Goal: Task Accomplishment & Management: Use online tool/utility

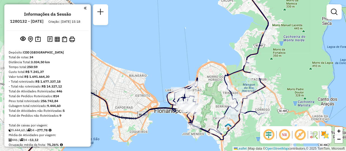
scroll to position [537, 0]
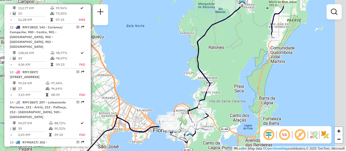
drag, startPoint x: 297, startPoint y: 91, endPoint x: 222, endPoint y: 112, distance: 78.3
click at [213, 118] on div "Janela de atendimento Grade de atendimento Capacidade Transportadoras Veículos …" at bounding box center [173, 75] width 346 height 151
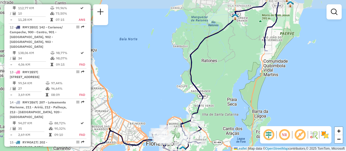
drag, startPoint x: 247, startPoint y: 97, endPoint x: 259, endPoint y: 96, distance: 12.2
click at [247, 108] on div "Janela de atendimento Grade de atendimento Capacidade Transportadoras Veículos …" at bounding box center [173, 75] width 346 height 151
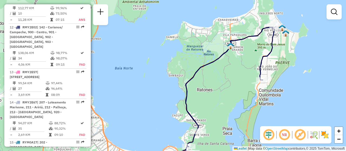
drag, startPoint x: 288, startPoint y: 67, endPoint x: 278, endPoint y: 69, distance: 9.7
click at [282, 86] on div "Janela de atendimento Grade de atendimento Capacidade Transportadoras Veículos …" at bounding box center [173, 75] width 346 height 151
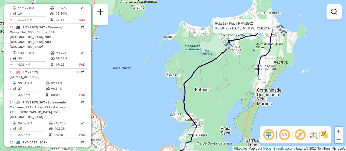
select select "**********"
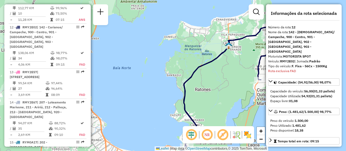
click at [261, 69] on icon at bounding box center [210, 96] width 128 height 140
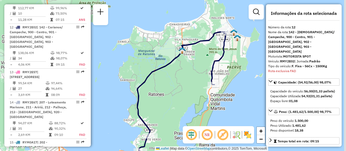
drag, startPoint x: 189, startPoint y: 104, endPoint x: 138, endPoint y: 96, distance: 51.9
click at [139, 101] on div "Janela de atendimento Grade de atendimento Capacidade Transportadoras Veículos …" at bounding box center [173, 75] width 346 height 151
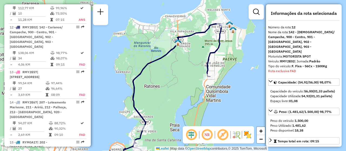
scroll to position [243, 0]
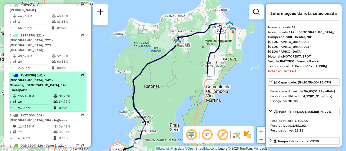
click at [77, 74] on em at bounding box center [77, 74] width 3 height 3
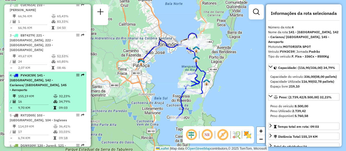
drag, startPoint x: 75, startPoint y: 78, endPoint x: 78, endPoint y: 84, distance: 6.1
click at [78, 88] on li "4 - FVH3C59 | 141 - Ribeirão da Ilha, 142 - Carianos/ Campeche, 145 - Aeroporto…" at bounding box center [48, 92] width 78 height 40
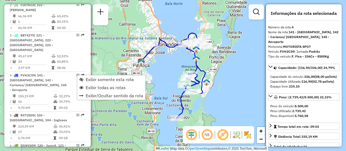
drag, startPoint x: 103, startPoint y: 86, endPoint x: 177, endPoint y: 83, distance: 73.5
click at [105, 86] on span "Exibir todas as rotas" at bounding box center [106, 87] width 40 height 4
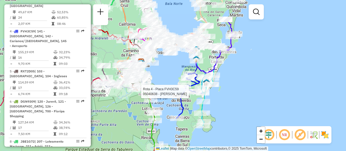
select select "**********"
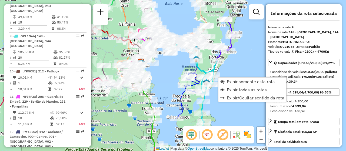
scroll to position [446, 0]
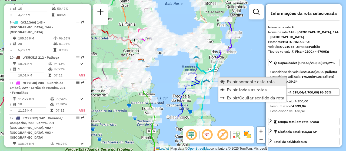
click at [220, 80] on link "Exibir somente esta rota" at bounding box center [252, 82] width 68 height 8
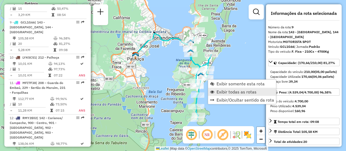
click at [221, 90] on span "Exibir todas as rotas" at bounding box center [236, 92] width 40 height 4
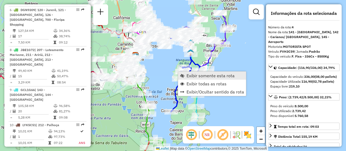
scroll to position [310, 0]
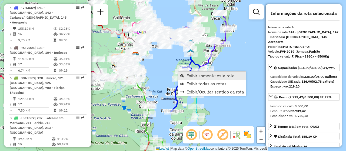
click at [190, 77] on span "Exibir somente esta rota" at bounding box center [210, 75] width 48 height 4
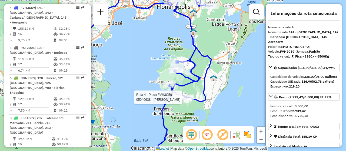
drag, startPoint x: 184, startPoint y: 101, endPoint x: 188, endPoint y: 102, distance: 3.5
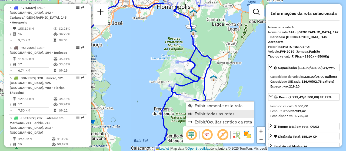
click at [205, 114] on span "Exibir todas as rotas" at bounding box center [214, 114] width 40 height 4
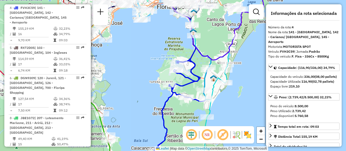
click at [250, 134] on img at bounding box center [247, 134] width 9 height 9
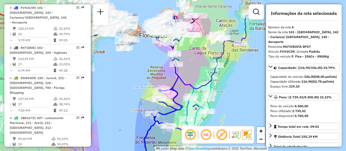
drag, startPoint x: 235, startPoint y: 95, endPoint x: 224, endPoint y: 120, distance: 27.9
click at [225, 120] on div "Janela de atendimento Grade de atendimento Capacidade Transportadoras Veículos …" at bounding box center [173, 75] width 346 height 151
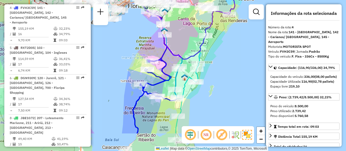
drag, startPoint x: 229, startPoint y: 111, endPoint x: 218, endPoint y: 79, distance: 33.8
click at [218, 79] on div "Janela de atendimento Grade de atendimento Capacidade Transportadoras Veículos …" at bounding box center [173, 75] width 346 height 151
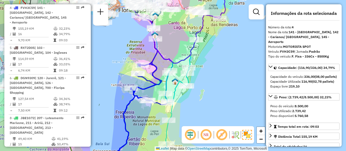
drag, startPoint x: 209, startPoint y: 107, endPoint x: 198, endPoint y: 111, distance: 11.3
click at [198, 111] on div "Janela de atendimento Grade de atendimento Capacidade Transportadoras Veículos …" at bounding box center [173, 75] width 346 height 151
drag, startPoint x: 247, startPoint y: 24, endPoint x: 200, endPoint y: 68, distance: 64.4
click at [198, 76] on div "Janela de atendimento Grade de atendimento Capacidade Transportadoras Veículos …" at bounding box center [173, 75] width 346 height 151
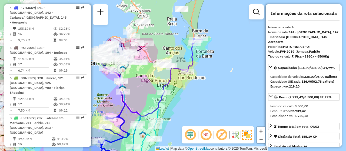
drag, startPoint x: 218, startPoint y: 56, endPoint x: 192, endPoint y: 86, distance: 39.2
click at [181, 114] on div "Janela de atendimento Grade de atendimento Capacidade Transportadoras Veículos …" at bounding box center [173, 75] width 346 height 151
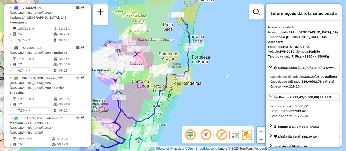
scroll to position [962, 0]
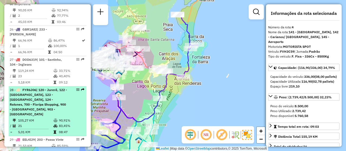
click at [49, 89] on span "| 120 - Jurerê, 122 - Monte Verde, 123 - Sambaqui, 124 - Ratones, 700 - Floripa…" at bounding box center [38, 102] width 57 height 28
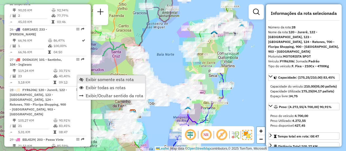
click at [109, 80] on span "Exibir somente esta rota" at bounding box center [110, 79] width 48 height 4
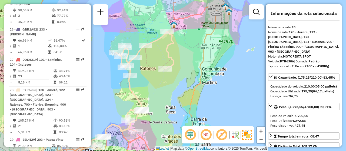
drag, startPoint x: 77, startPoint y: 79, endPoint x: 86, endPoint y: 93, distance: 16.4
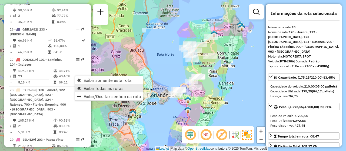
drag, startPoint x: 101, startPoint y: 90, endPoint x: 219, endPoint y: 62, distance: 121.0
click at [103, 89] on span "Exibir todas as rotas" at bounding box center [103, 88] width 40 height 4
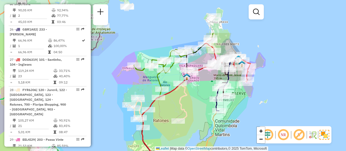
drag, startPoint x: 229, startPoint y: 56, endPoint x: 241, endPoint y: 100, distance: 45.0
click at [241, 100] on div "Janela de atendimento Grade de atendimento Capacidade Transportadoras Veículos …" at bounding box center [173, 75] width 346 height 151
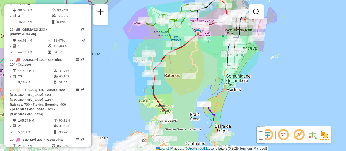
drag, startPoint x: 198, startPoint y: 114, endPoint x: 186, endPoint y: 99, distance: 19.8
click at [209, 69] on div "Janela de atendimento Grade de atendimento Capacidade Transportadoras Veículos …" at bounding box center [173, 75] width 346 height 151
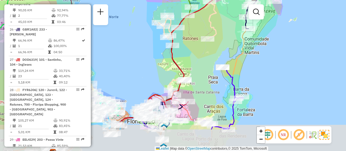
drag, startPoint x: 177, startPoint y: 115, endPoint x: 193, endPoint y: 80, distance: 38.3
click at [195, 78] on div "Janela de atendimento Grade de atendimento Capacidade Transportadoras Veículos …" at bounding box center [173, 75] width 346 height 151
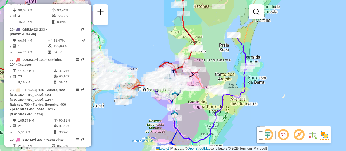
drag, startPoint x: 191, startPoint y: 121, endPoint x: 204, endPoint y: 102, distance: 22.6
click at [197, 100] on div "Janela de atendimento Grade de atendimento Capacidade Transportadoras Veículos …" at bounding box center [173, 75] width 346 height 151
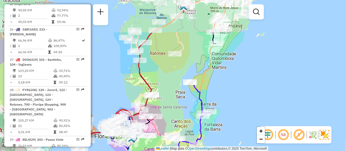
drag, startPoint x: 295, startPoint y: 47, endPoint x: 223, endPoint y: 95, distance: 86.4
click at [251, 94] on div "Janela de atendimento Grade de atendimento Capacidade Transportadoras Veículos …" at bounding box center [173, 75] width 346 height 151
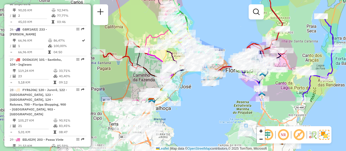
drag, startPoint x: 252, startPoint y: 94, endPoint x: 277, endPoint y: 63, distance: 39.6
click at [345, 42] on div "Janela de atendimento Grade de atendimento Capacidade Transportadoras Veículos …" at bounding box center [173, 75] width 346 height 151
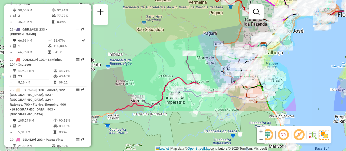
drag, startPoint x: 203, startPoint y: 130, endPoint x: 312, endPoint y: 74, distance: 122.9
click at [312, 74] on div "Janela de atendimento Grade de atendimento Capacidade Transportadoras Veículos …" at bounding box center [173, 75] width 346 height 151
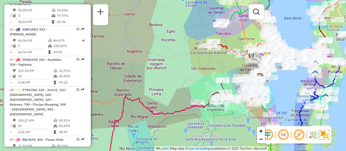
scroll to position [343, 0]
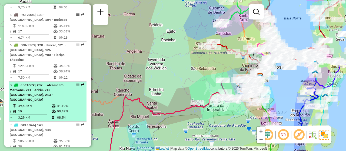
click at [71, 83] on div "8 - JBE1G72 | 207 - Loteamento Marivone, 211 - Aririú, 212 - Palhoça, 213 - Bar…" at bounding box center [48, 92] width 76 height 19
select select "**********"
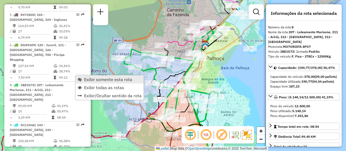
click at [89, 78] on span "Exibir somente esta rota" at bounding box center [108, 79] width 48 height 4
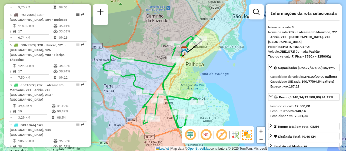
drag, startPoint x: 194, startPoint y: 89, endPoint x: 189, endPoint y: 97, distance: 9.9
click at [189, 97] on icon at bounding box center [151, 81] width 97 height 93
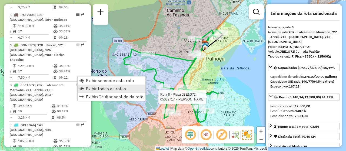
click at [123, 88] on span "Exibir todas as rotas" at bounding box center [106, 88] width 40 height 4
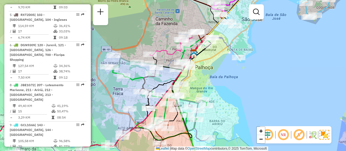
drag, startPoint x: 221, startPoint y: 80, endPoint x: 188, endPoint y: 87, distance: 33.6
click at [204, 89] on div "Janela de atendimento Grade de atendimento Capacidade Transportadoras Veículos …" at bounding box center [173, 75] width 346 height 151
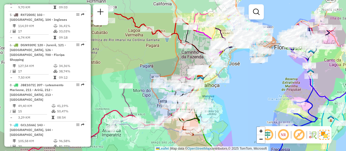
drag, startPoint x: 260, startPoint y: 77, endPoint x: 239, endPoint y: 81, distance: 21.7
click at [241, 96] on div "Janela de atendimento Grade de atendimento Capacidade Transportadoras Veículos …" at bounding box center [173, 75] width 346 height 151
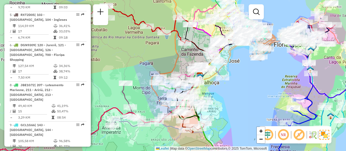
scroll to position [1183, 0]
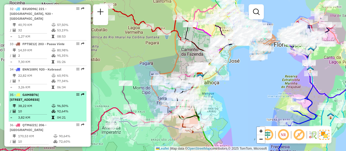
click at [72, 93] on div at bounding box center [76, 94] width 16 height 3
select select "**********"
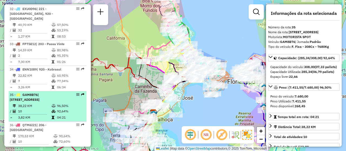
drag, startPoint x: 74, startPoint y: 74, endPoint x: 81, endPoint y: 76, distance: 7.9
click at [81, 93] on em at bounding box center [82, 94] width 3 height 3
click at [76, 93] on em at bounding box center [77, 94] width 3 height 3
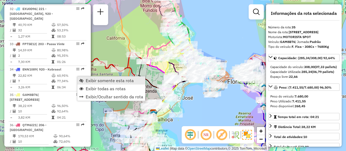
click at [88, 79] on span "Exibir somente esta rota" at bounding box center [110, 80] width 48 height 4
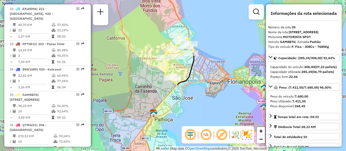
scroll to position [1097, 0]
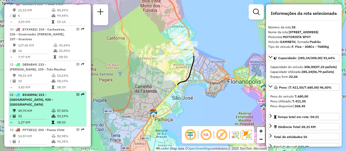
click at [74, 93] on div at bounding box center [76, 94] width 16 height 3
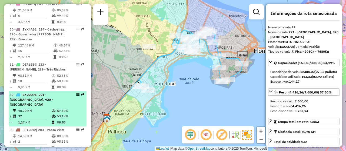
drag, startPoint x: 79, startPoint y: 75, endPoint x: 69, endPoint y: 78, distance: 10.7
click at [69, 92] on div "32 - EXU0D96 | 221 - Jardim Atlântico, 920 - Kobrasol" at bounding box center [48, 99] width 76 height 15
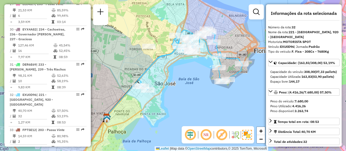
scroll to position [208, 0]
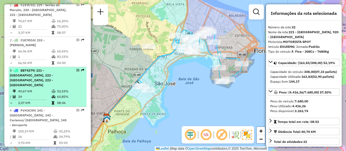
click at [76, 72] on em at bounding box center [77, 70] width 3 height 3
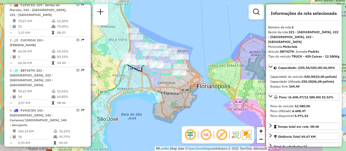
drag, startPoint x: 199, startPoint y: 90, endPoint x: 147, endPoint y: 105, distance: 54.4
click at [147, 105] on div "Janela de atendimento Grade de atendimento Capacidade Transportadoras Veículos …" at bounding box center [173, 75] width 346 height 151
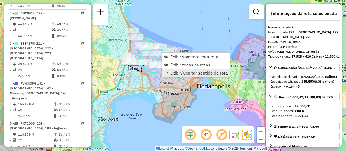
scroll to position [275, 0]
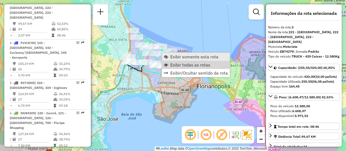
drag, startPoint x: 185, startPoint y: 64, endPoint x: 163, endPoint y: 56, distance: 23.2
click at [185, 64] on span "Exibir todas as rotas" at bounding box center [190, 65] width 40 height 4
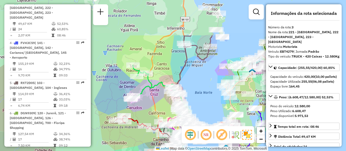
drag, startPoint x: 218, startPoint y: 71, endPoint x: 218, endPoint y: 100, distance: 29.2
click at [219, 101] on div "Janela de atendimento Grade de atendimento Capacidade Transportadoras Veículos …" at bounding box center [173, 75] width 346 height 151
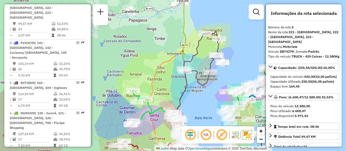
drag, startPoint x: 217, startPoint y: 63, endPoint x: 211, endPoint y: 95, distance: 32.6
click at [215, 89] on div "Janela de atendimento Grade de atendimento Capacidade Transportadoras Veículos …" at bounding box center [173, 75] width 346 height 151
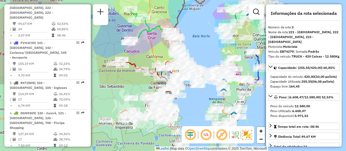
drag, startPoint x: 210, startPoint y: 101, endPoint x: 209, endPoint y: 19, distance: 81.8
click at [209, 19] on div "Janela de atendimento Grade de atendimento Capacidade Transportadoras Veículos …" at bounding box center [173, 75] width 346 height 151
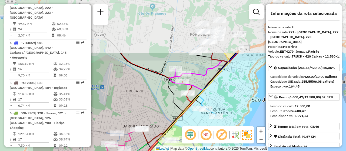
drag, startPoint x: 173, startPoint y: 59, endPoint x: 241, endPoint y: 127, distance: 96.0
click at [241, 127] on hb-router-mapa "Informações da Sessão 1280132 - 22/09/2025 Criação: 20/09/2025 15:18 Depósito: …" at bounding box center [173, 75] width 346 height 151
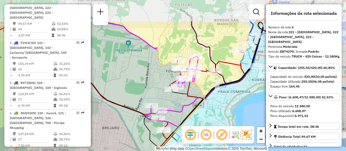
drag, startPoint x: 214, startPoint y: 104, endPoint x: 188, endPoint y: 88, distance: 30.2
click at [202, 123] on div "Janela de atendimento Grade de atendimento Capacidade Transportadoras Veículos …" at bounding box center [173, 75] width 346 height 151
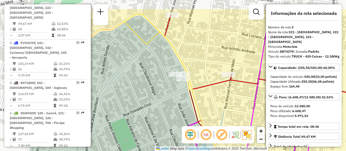
drag, startPoint x: 170, startPoint y: 86, endPoint x: 208, endPoint y: 103, distance: 40.7
click at [208, 103] on div "Janela de atendimento Grade de atendimento Capacidade Transportadoras Veículos …" at bounding box center [173, 75] width 346 height 151
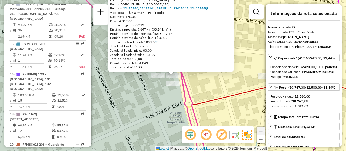
scroll to position [1074, 0]
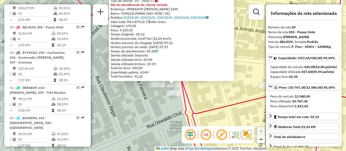
drag, startPoint x: 197, startPoint y: 86, endPoint x: 198, endPoint y: 95, distance: 8.9
click at [198, 95] on div "05028521 - MAX GULA Tipo de cliente: 23 - Trava (T) Dia de atendimento do clien…" at bounding box center [173, 75] width 346 height 151
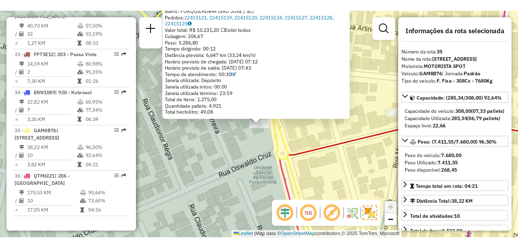
scroll to position [1251, 0]
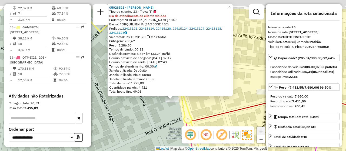
drag, startPoint x: 199, startPoint y: 86, endPoint x: 198, endPoint y: 113, distance: 27.6
click at [198, 113] on div "05028521 - MAX GULA Tipo de cliente: 23 - Trava (T) Dia de atendimento do clien…" at bounding box center [173, 75] width 346 height 151
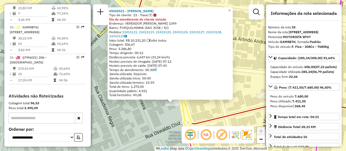
drag, startPoint x: 170, startPoint y: 110, endPoint x: 157, endPoint y: 127, distance: 21.0
click at [170, 110] on div "05028521 - MAX GULA Tipo de cliente: 23 - Trava (T) Dia de atendimento do clien…" at bounding box center [173, 75] width 346 height 151
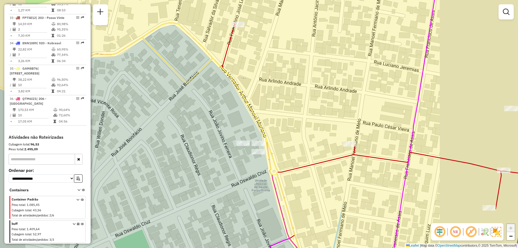
scroll to position [1185, 0]
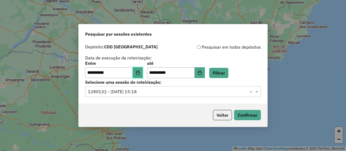
click at [140, 72] on icon "Choose Date" at bounding box center [138, 72] width 4 height 4
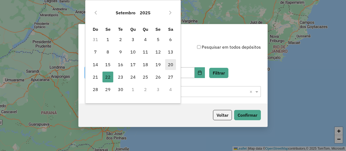
click at [167, 68] on span "20" at bounding box center [170, 64] width 11 height 11
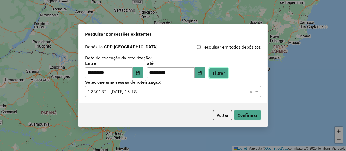
drag, startPoint x: 219, startPoint y: 72, endPoint x: 176, endPoint y: 87, distance: 45.3
click at [218, 73] on button "Filtrar" at bounding box center [218, 73] width 19 height 10
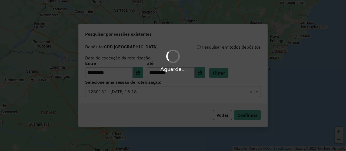
click at [149, 94] on hb-app "**********" at bounding box center [173, 75] width 346 height 151
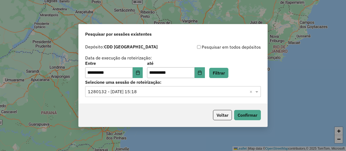
click at [159, 95] on div "Selecione uma sessão × 1280132 - [DATE] 15:18 ×" at bounding box center [173, 91] width 176 height 11
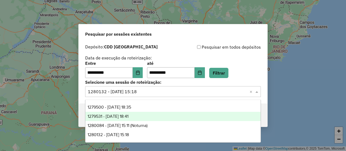
click at [140, 116] on div "1279531 - [DATE] 18:41" at bounding box center [172, 116] width 175 height 9
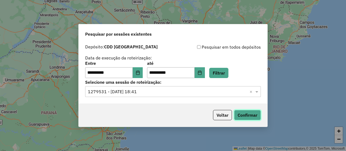
click at [252, 115] on button "Confirmar" at bounding box center [247, 115] width 27 height 10
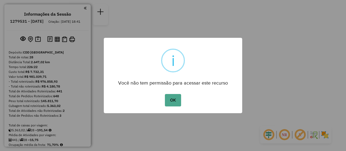
click at [165, 94] on button "OK" at bounding box center [173, 100] width 16 height 12
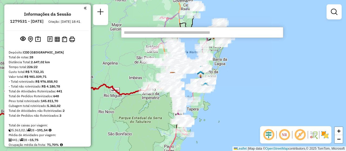
type input "*****"
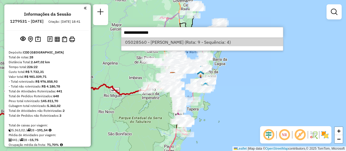
select select "**********"
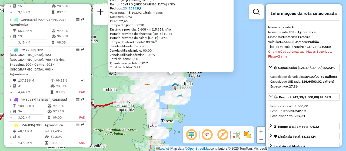
scroll to position [488, 0]
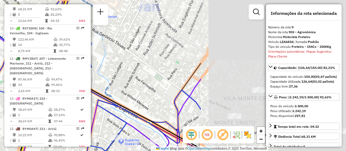
drag, startPoint x: 121, startPoint y: 87, endPoint x: 178, endPoint y: 68, distance: 60.2
click at [38, 90] on hb-router-mapa "Informações da Sessão 1279531 - 20/09/2025 Criação: 19/09/2025 18:41 Depósito: …" at bounding box center [173, 75] width 346 height 151
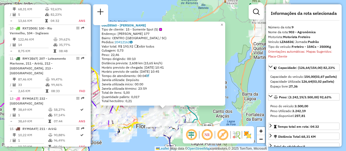
drag, startPoint x: 220, startPoint y: 77, endPoint x: 135, endPoint y: 123, distance: 97.3
click at [135, 123] on icon at bounding box center [125, 102] width 95 height 76
